Goal: Transaction & Acquisition: Book appointment/travel/reservation

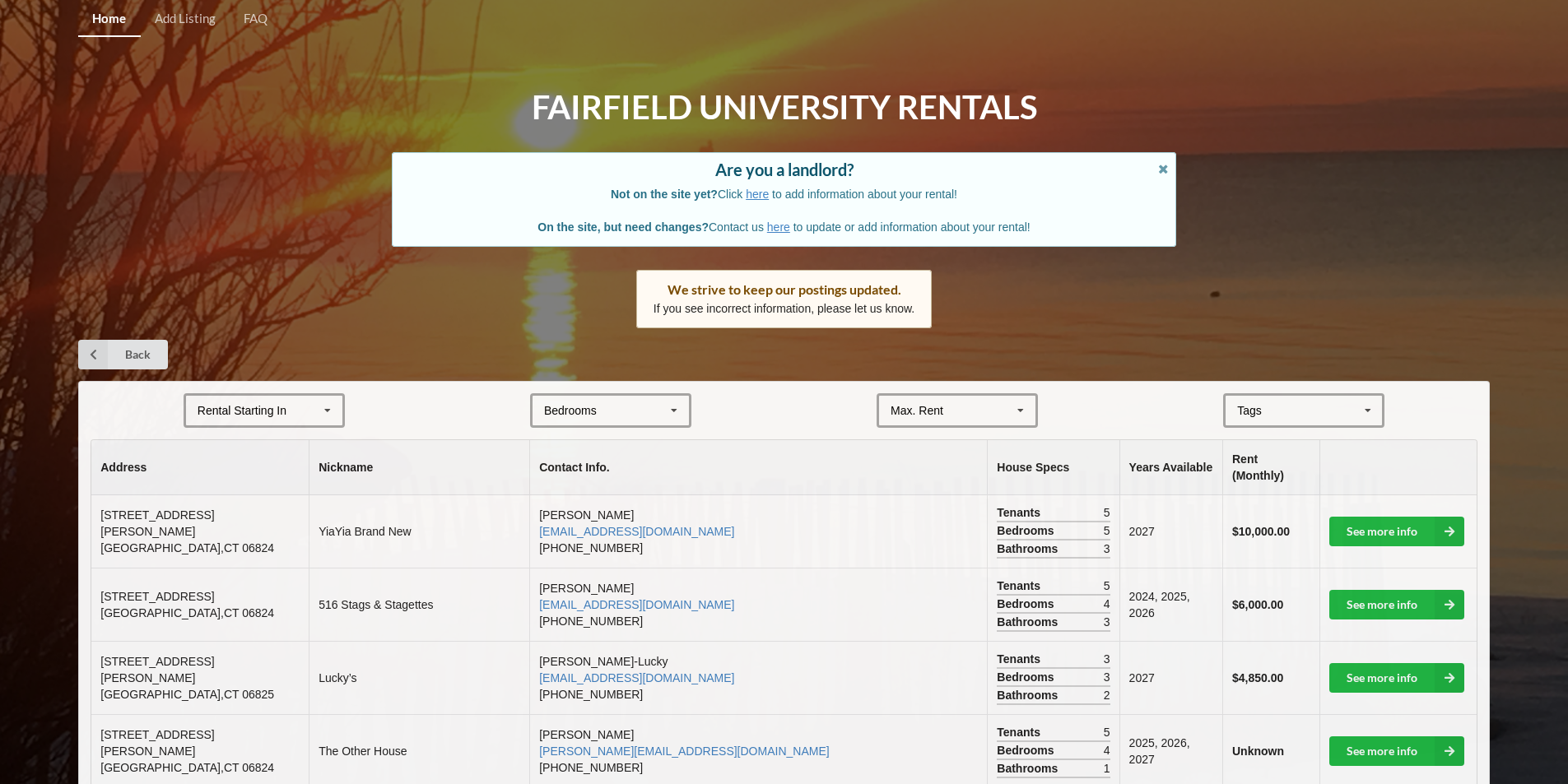
click at [244, 404] on div "Rental Starting In" at bounding box center [242, 410] width 89 height 11
click at [250, 493] on div "2027" at bounding box center [264, 501] width 157 height 30
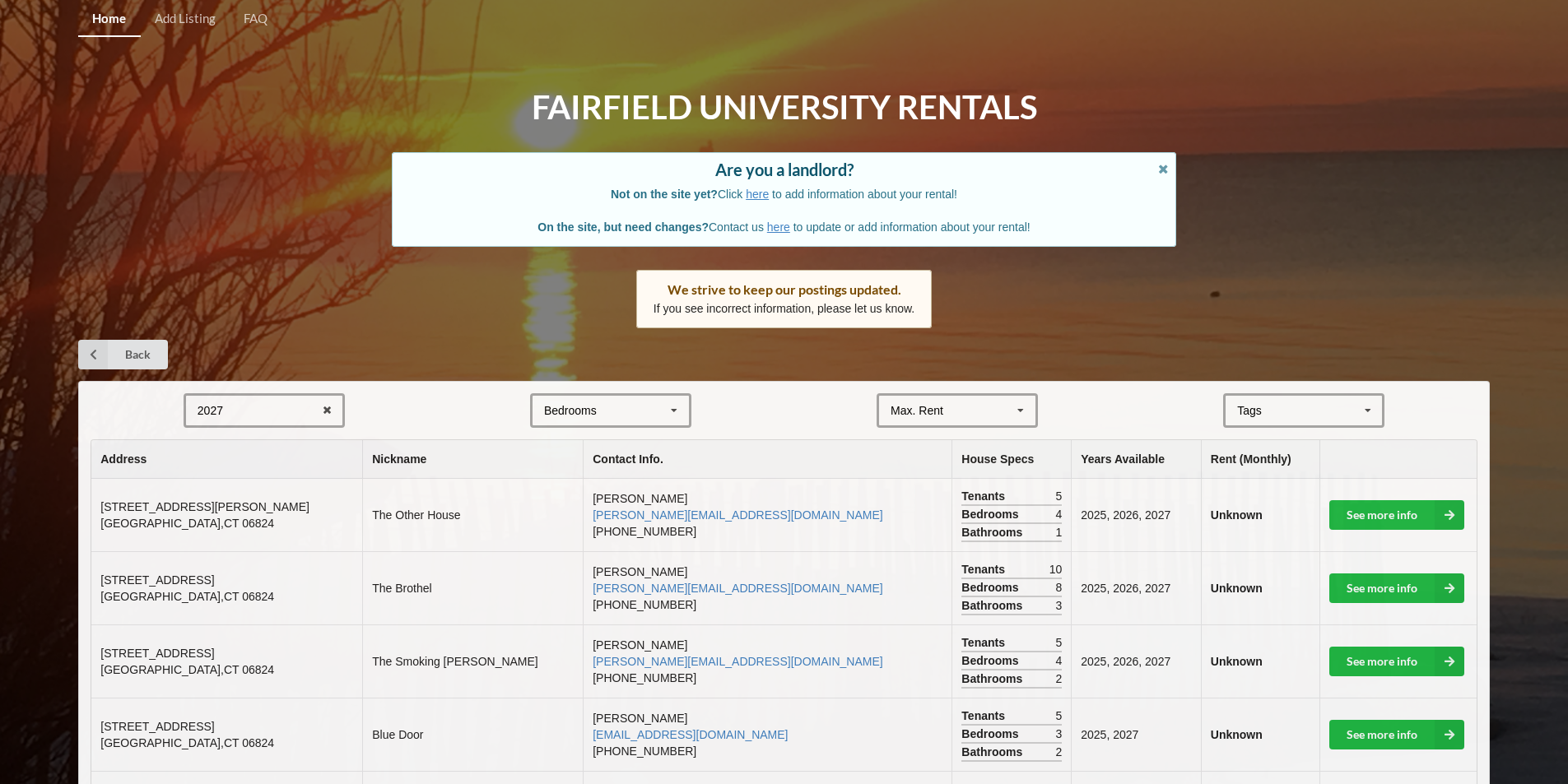
click at [612, 409] on div "Bedrooms 1 2 3 4 5 6 7 8" at bounding box center [611, 410] width 161 height 34
click at [573, 506] on div "3" at bounding box center [611, 501] width 157 height 30
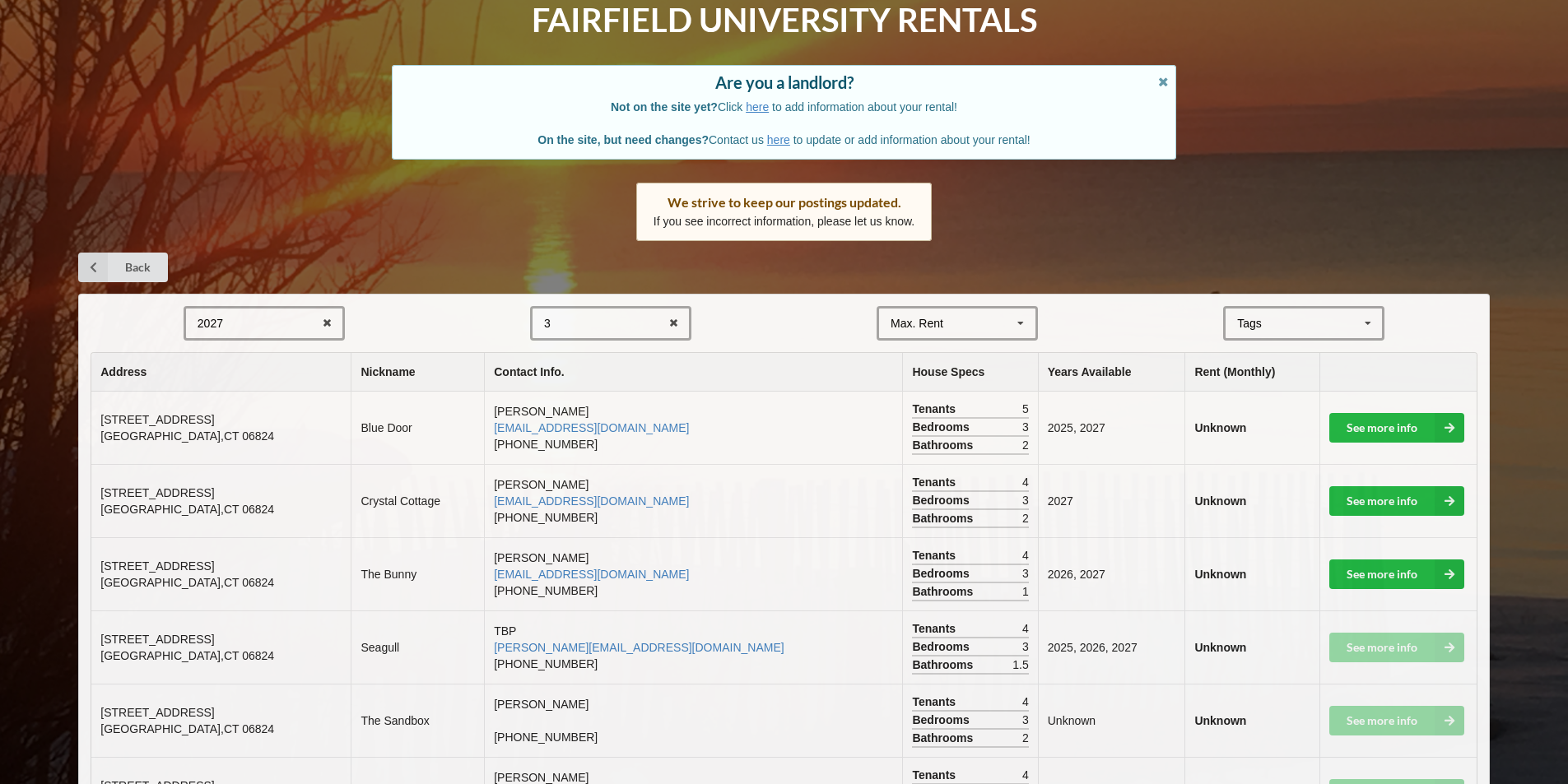
scroll to position [179, 0]
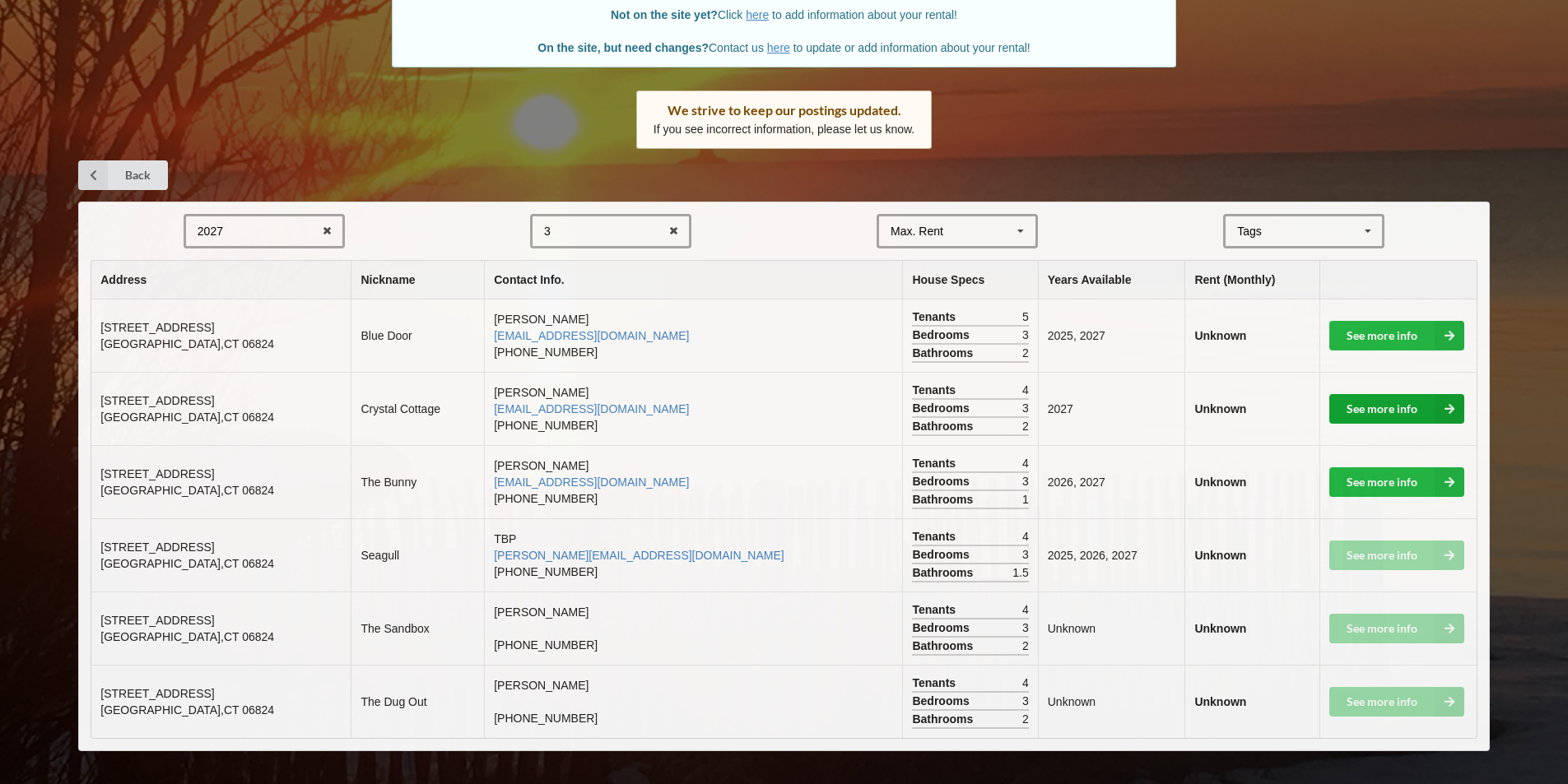
click at [1384, 411] on link "See more info" at bounding box center [1397, 408] width 135 height 29
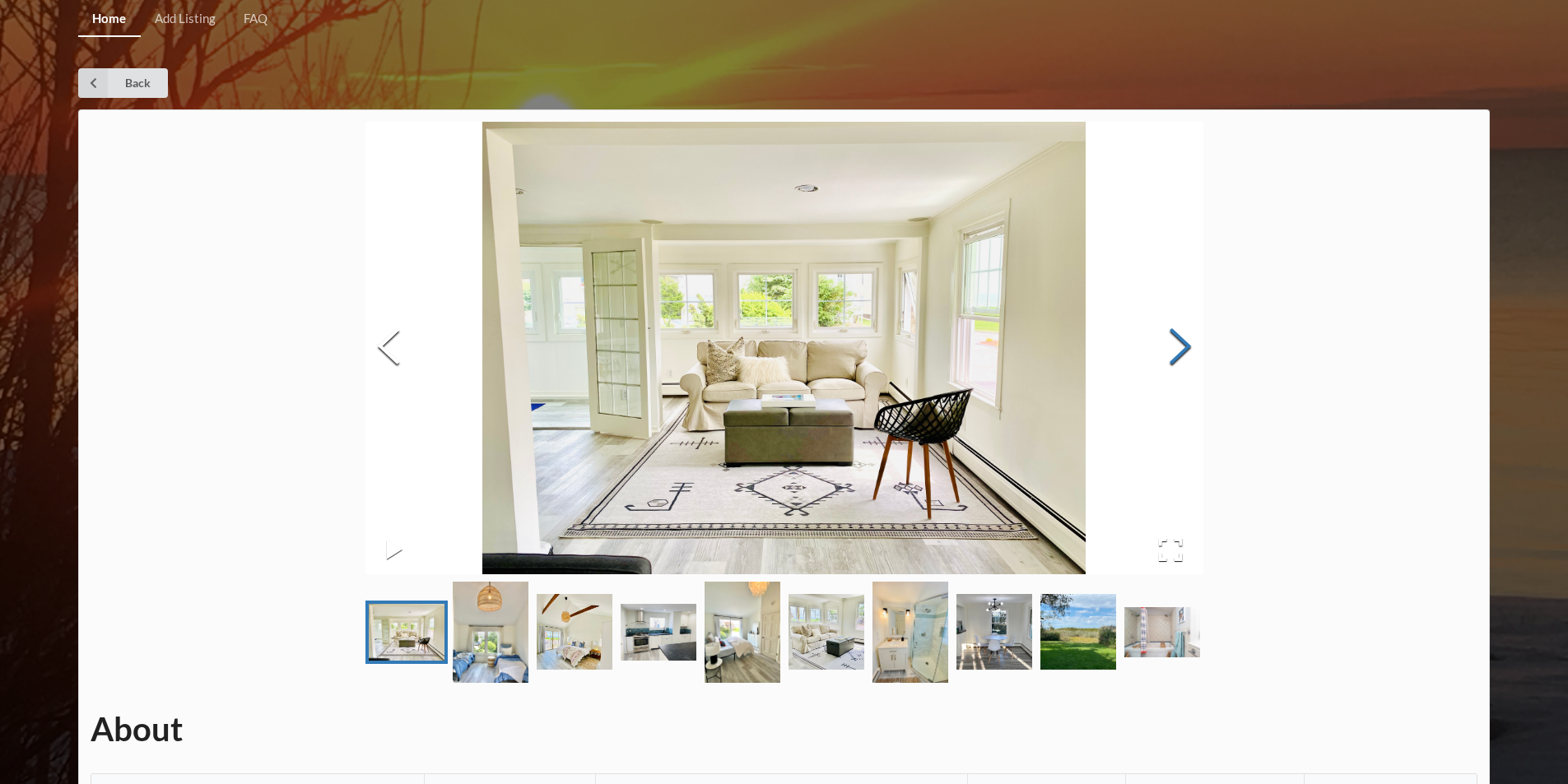
click at [1191, 343] on button "Next Slide" at bounding box center [1181, 348] width 47 height 149
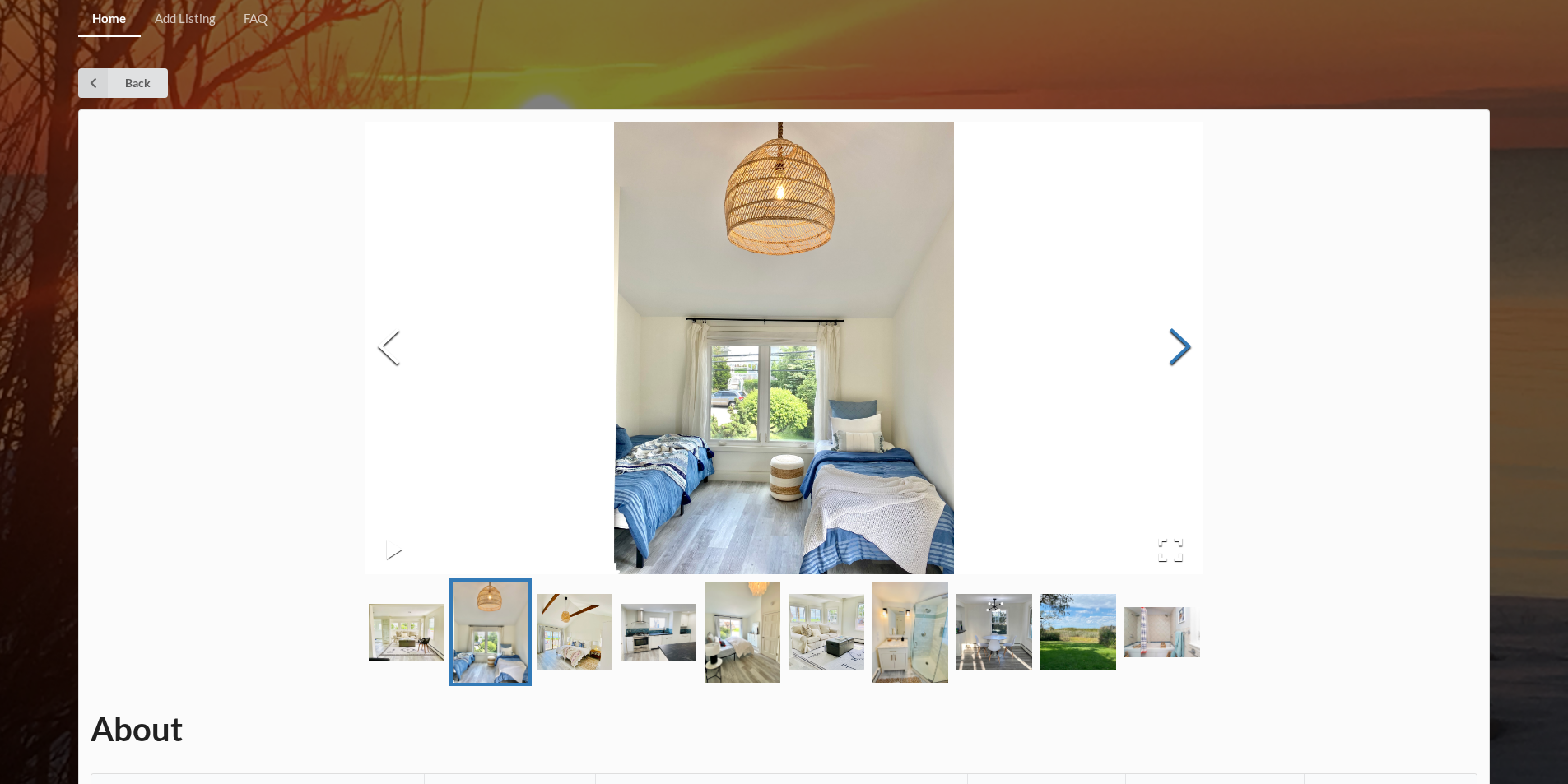
click at [1191, 343] on button "Next Slide" at bounding box center [1181, 348] width 47 height 149
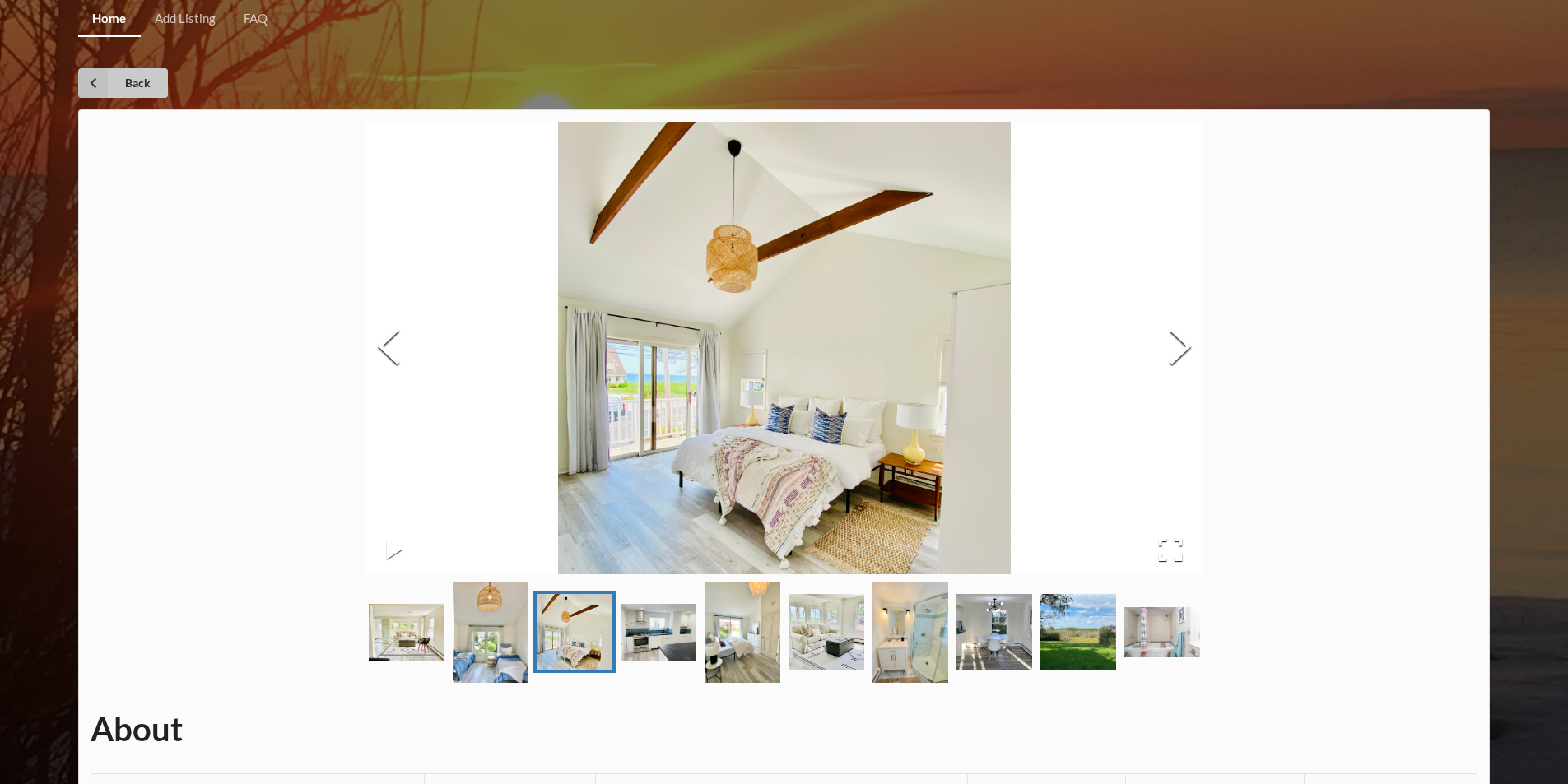
click at [123, 85] on link "Back" at bounding box center [123, 83] width 89 height 29
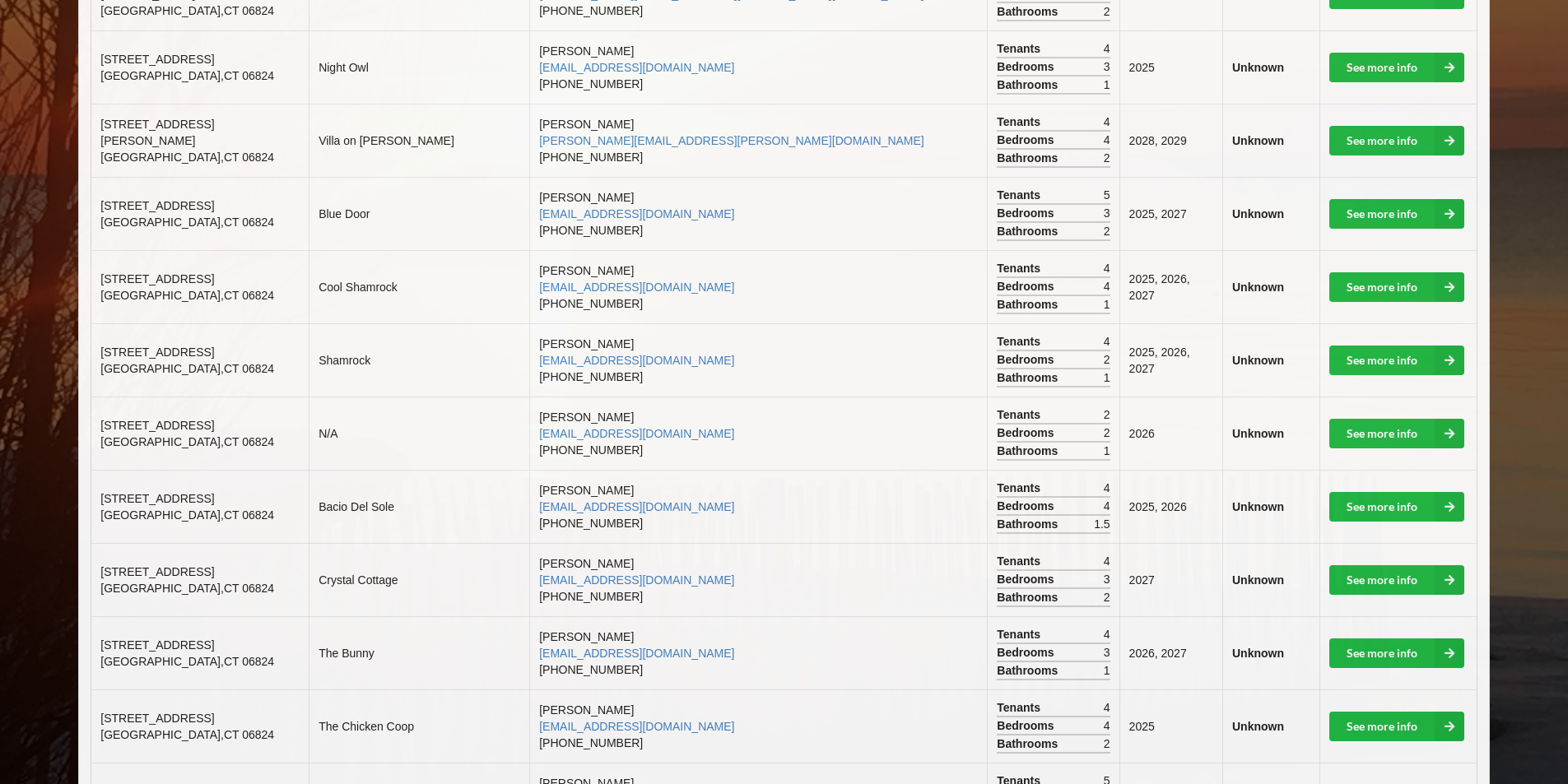
scroll to position [1070, 0]
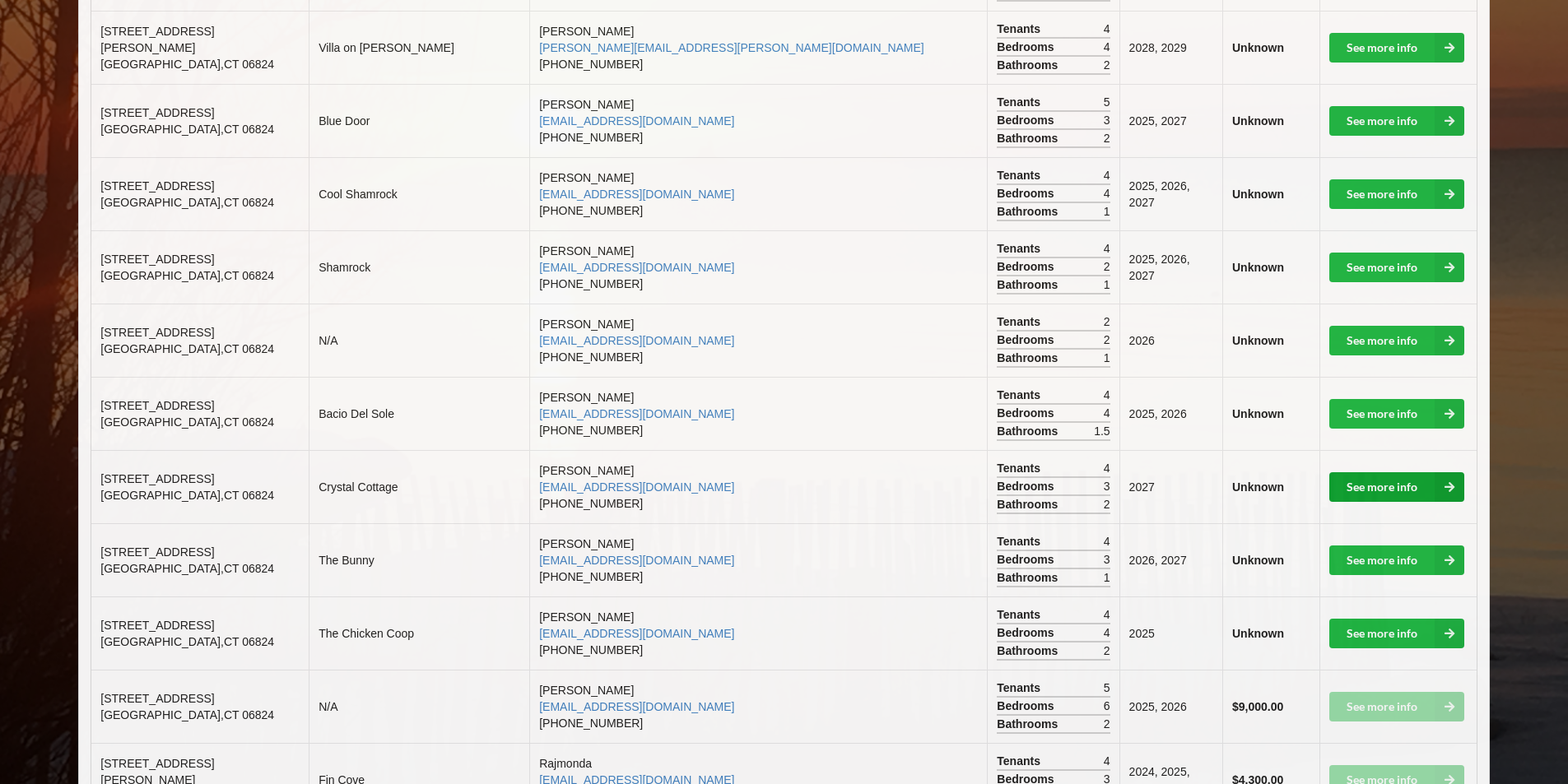
click at [1362, 477] on link "See more info" at bounding box center [1397, 487] width 135 height 29
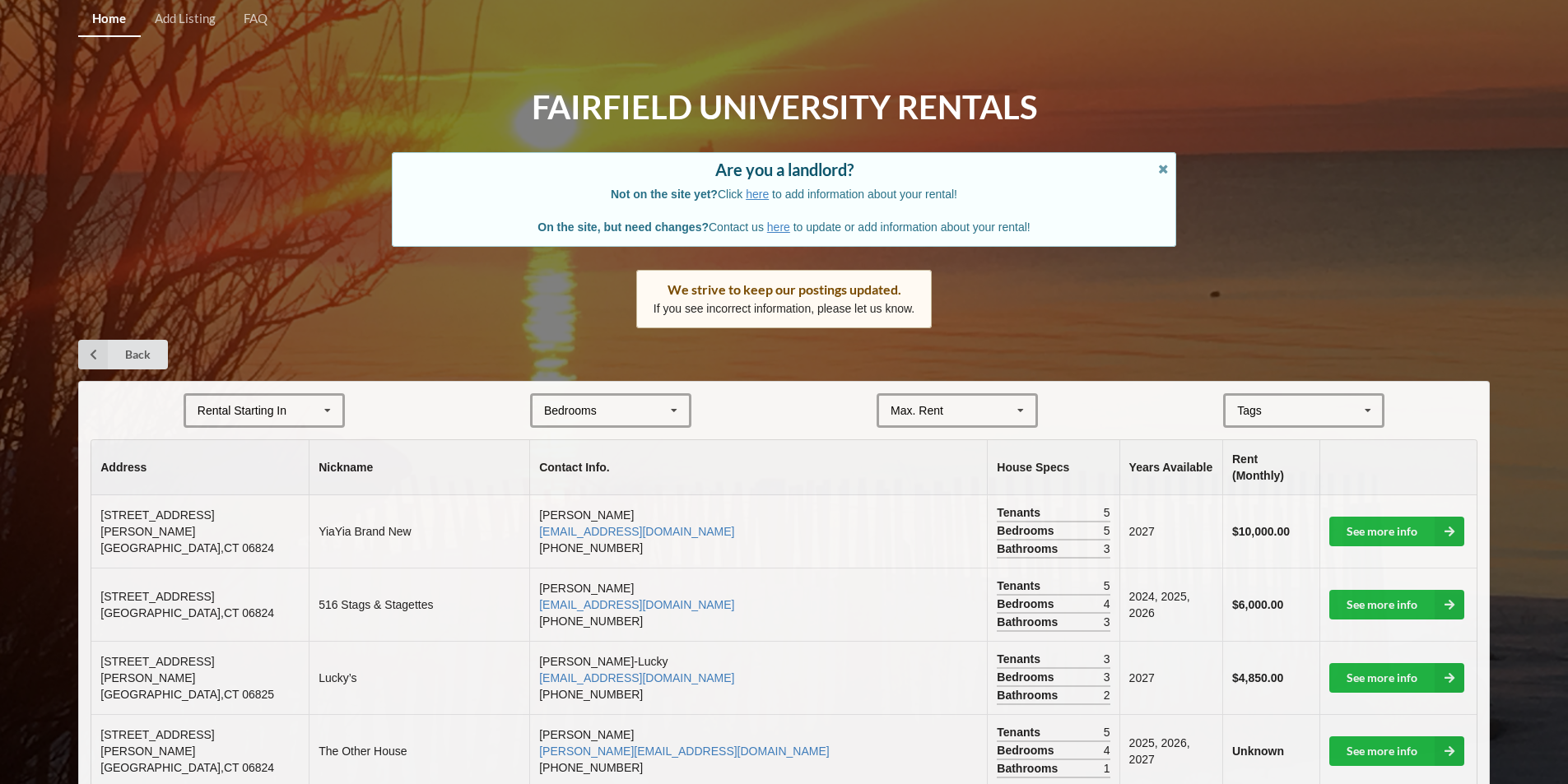
scroll to position [1070, 0]
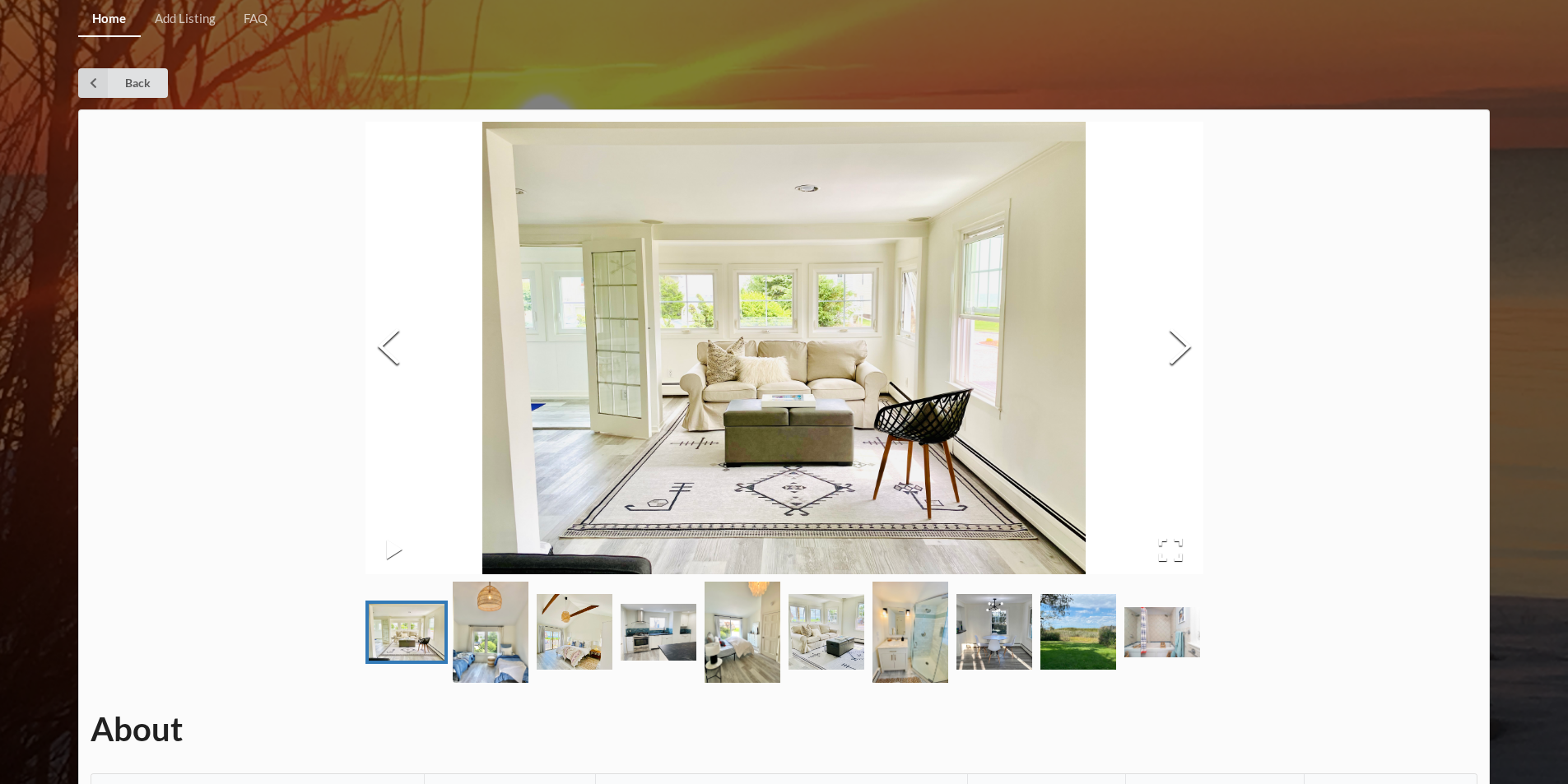
scroll to position [179, 0]
